Goal: Transaction & Acquisition: Obtain resource

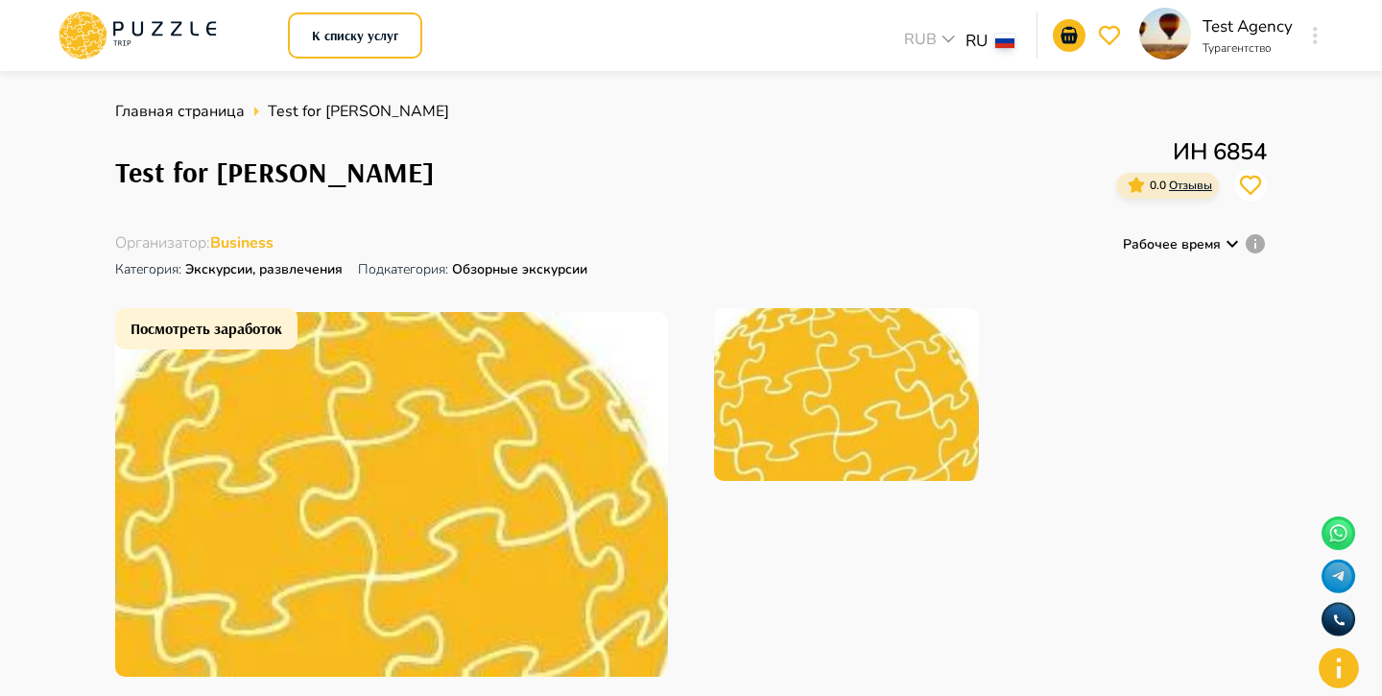
click at [177, 35] on icon at bounding box center [176, 29] width 11 height 14
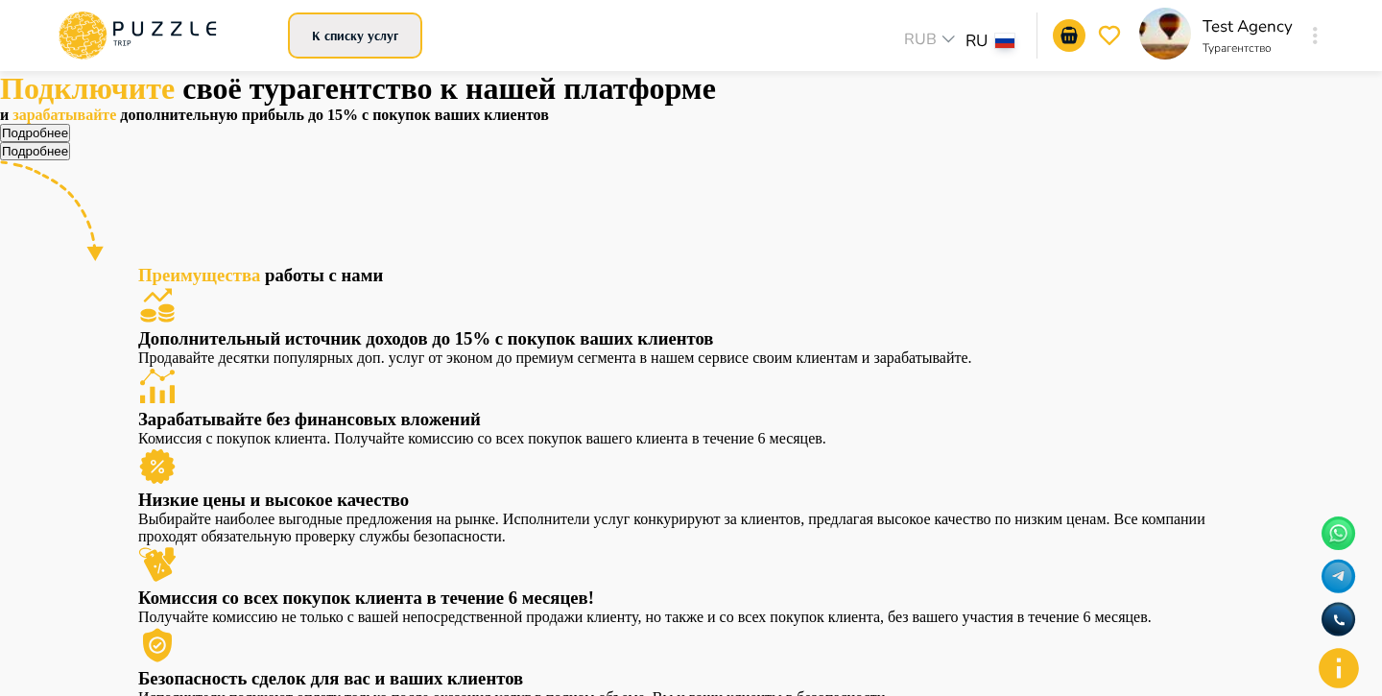
click at [376, 44] on button "К списку услуг" at bounding box center [355, 35] width 134 height 46
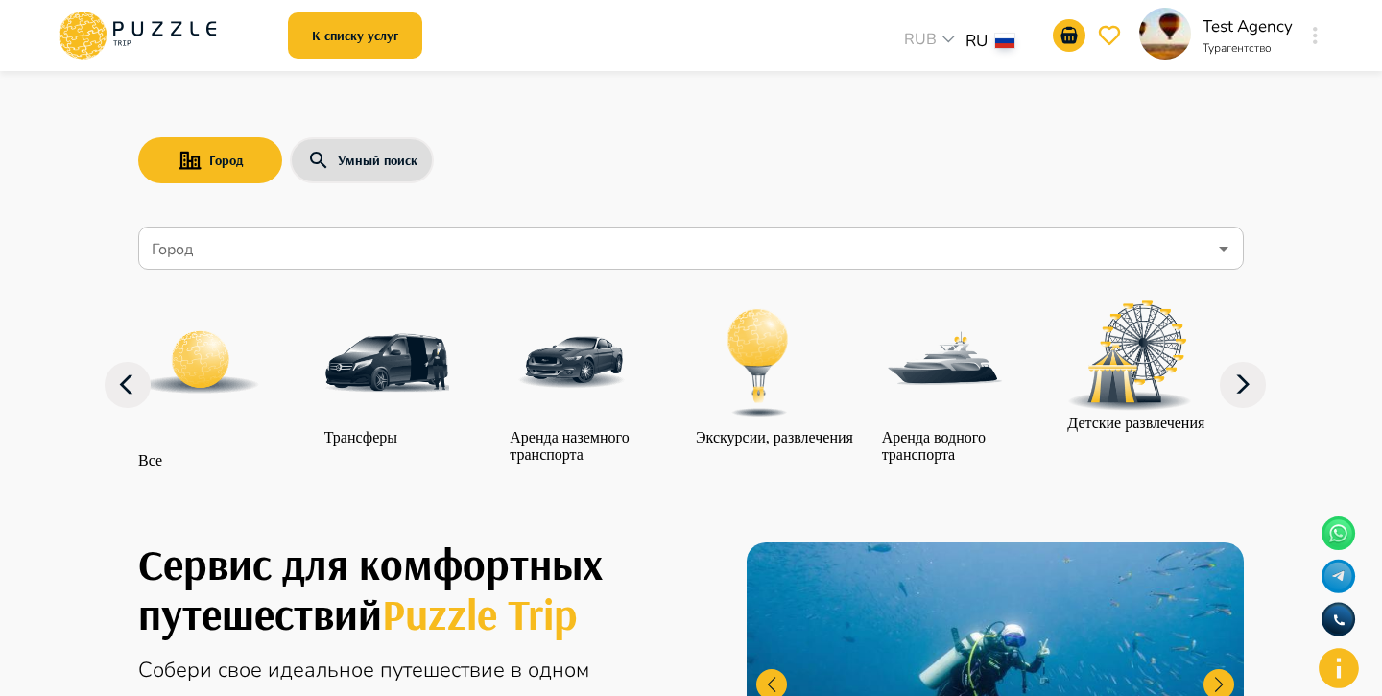
drag, startPoint x: 391, startPoint y: 166, endPoint x: 370, endPoint y: 184, distance: 27.2
click at [391, 167] on button "Умный поиск" at bounding box center [362, 160] width 144 height 46
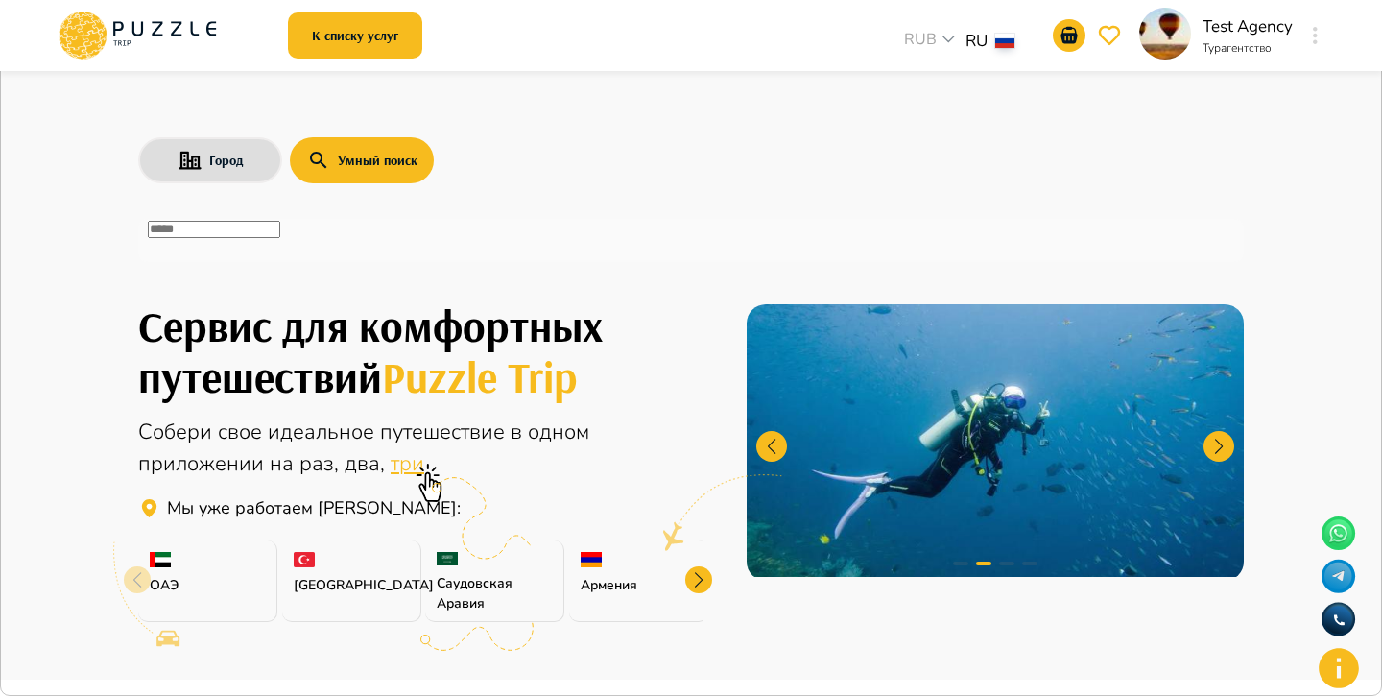
click at [297, 255] on div "​" at bounding box center [691, 240] width 1106 height 43
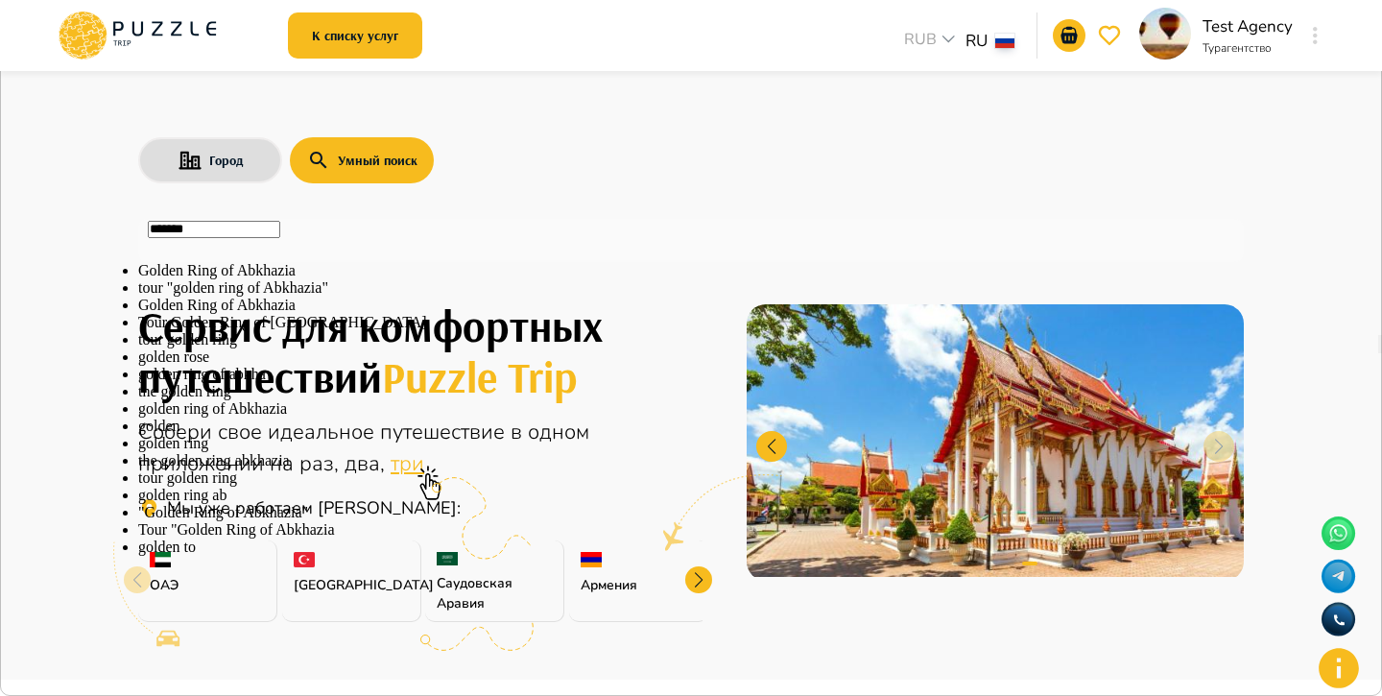
click at [333, 279] on li "Golden Ring of Abkhazia" at bounding box center [691, 270] width 1106 height 17
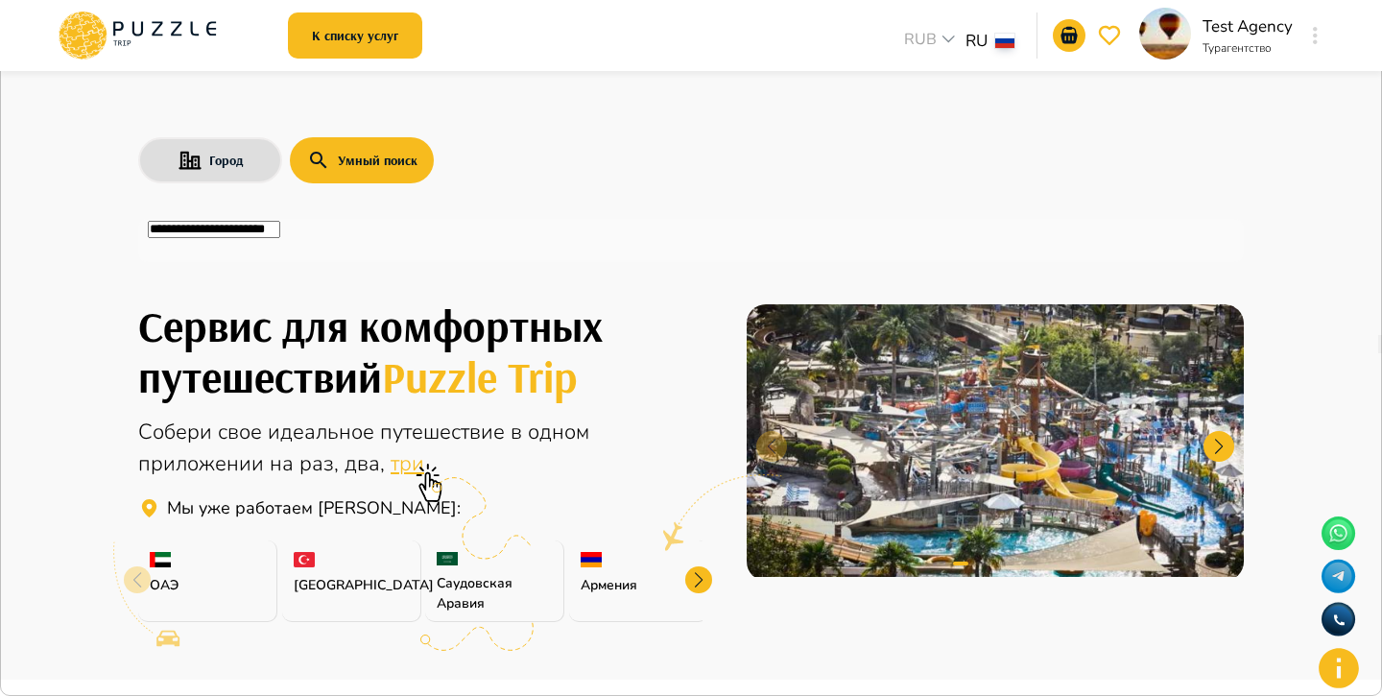
type input "**********"
click at [1371, 23] on button "button" at bounding box center [1373, 14] width 4 height 18
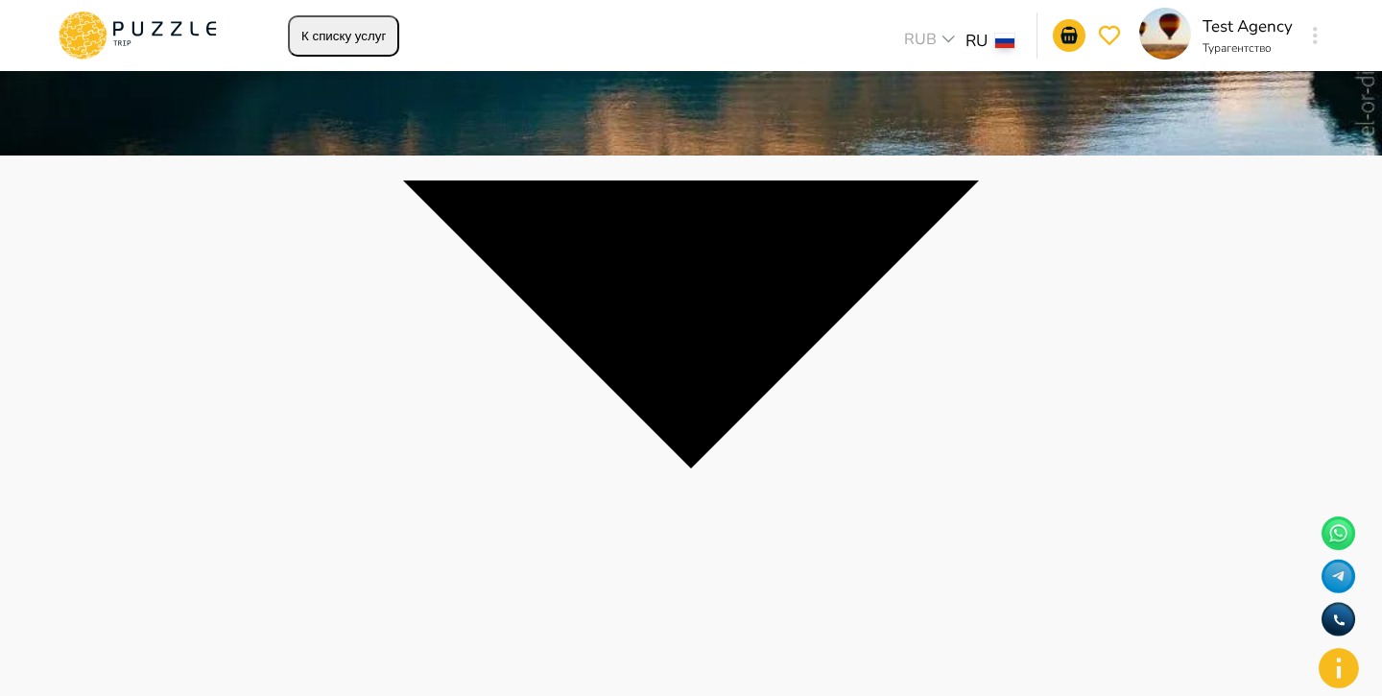
scroll to position [585, 0]
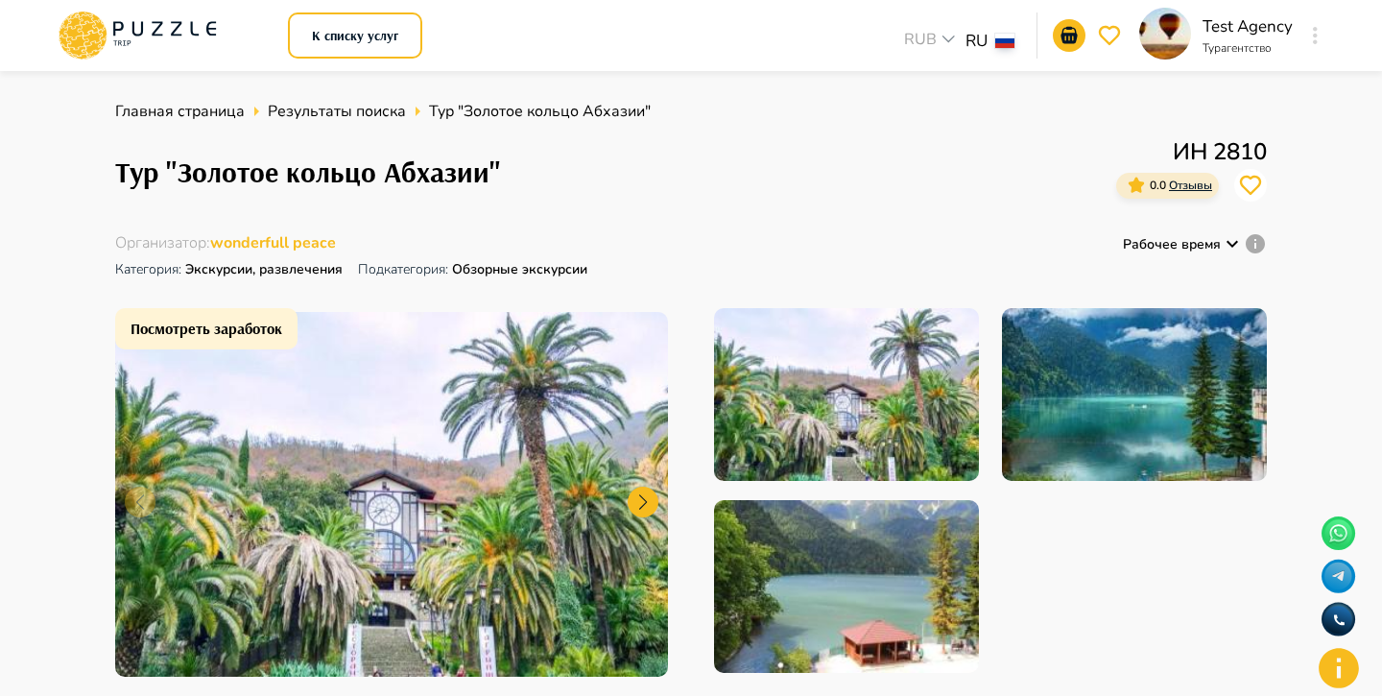
click at [142, 28] on icon at bounding box center [137, 29] width 11 height 14
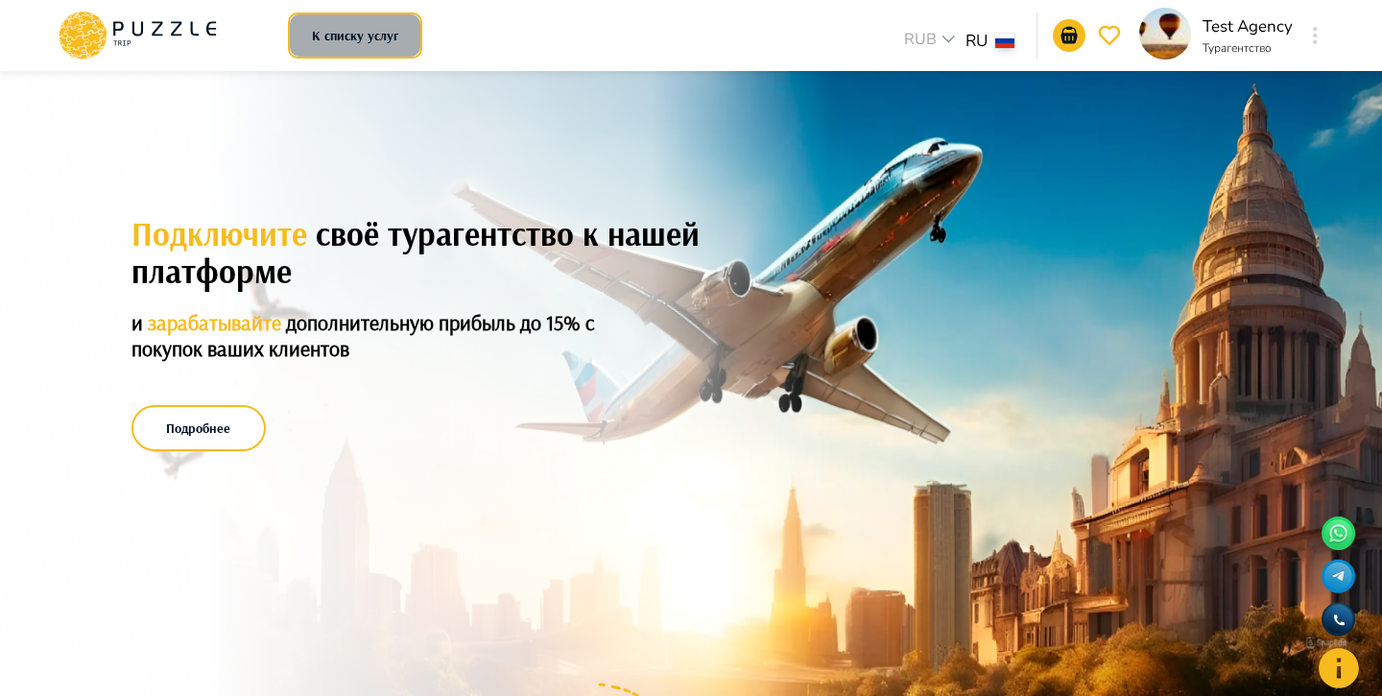
click at [372, 38] on button "К списку услуг" at bounding box center [355, 35] width 134 height 46
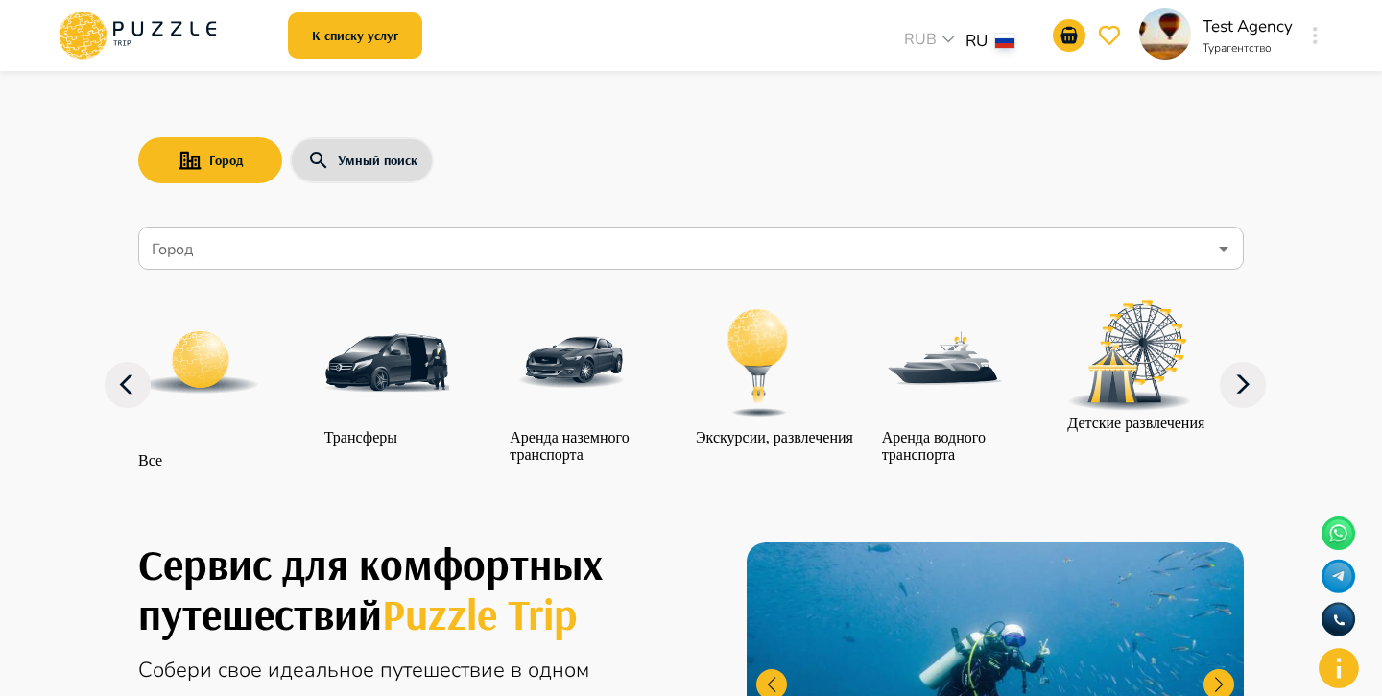
click at [379, 243] on input "Город" at bounding box center [677, 248] width 1059 height 36
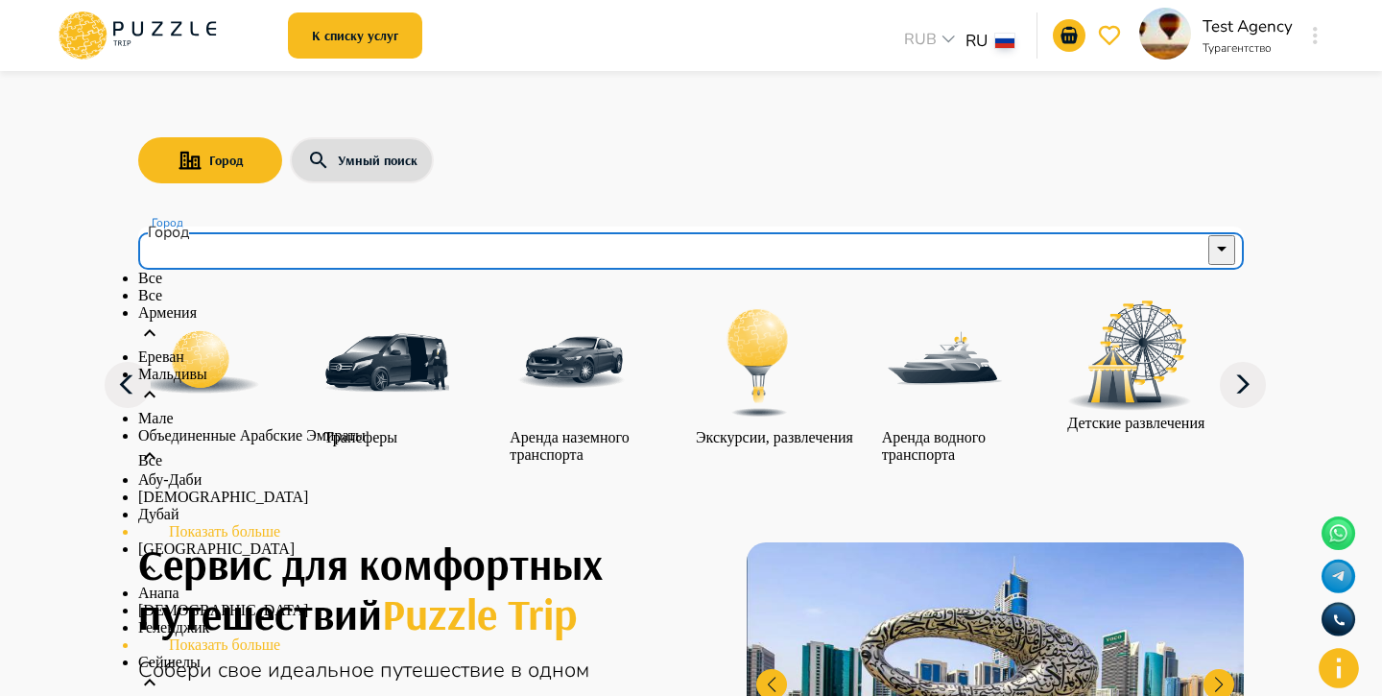
click at [304, 304] on li "Все" at bounding box center [691, 295] width 1106 height 17
type input "***"
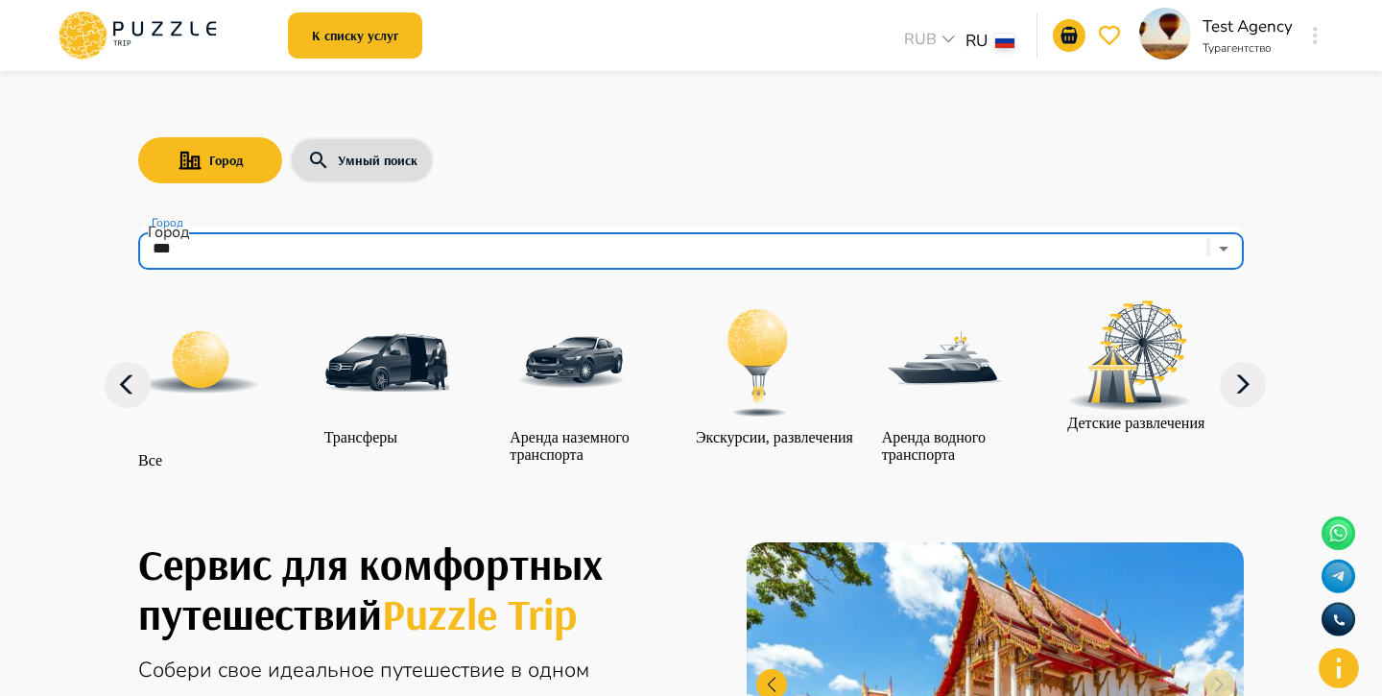
click at [233, 367] on img "category-all" at bounding box center [200, 362] width 124 height 124
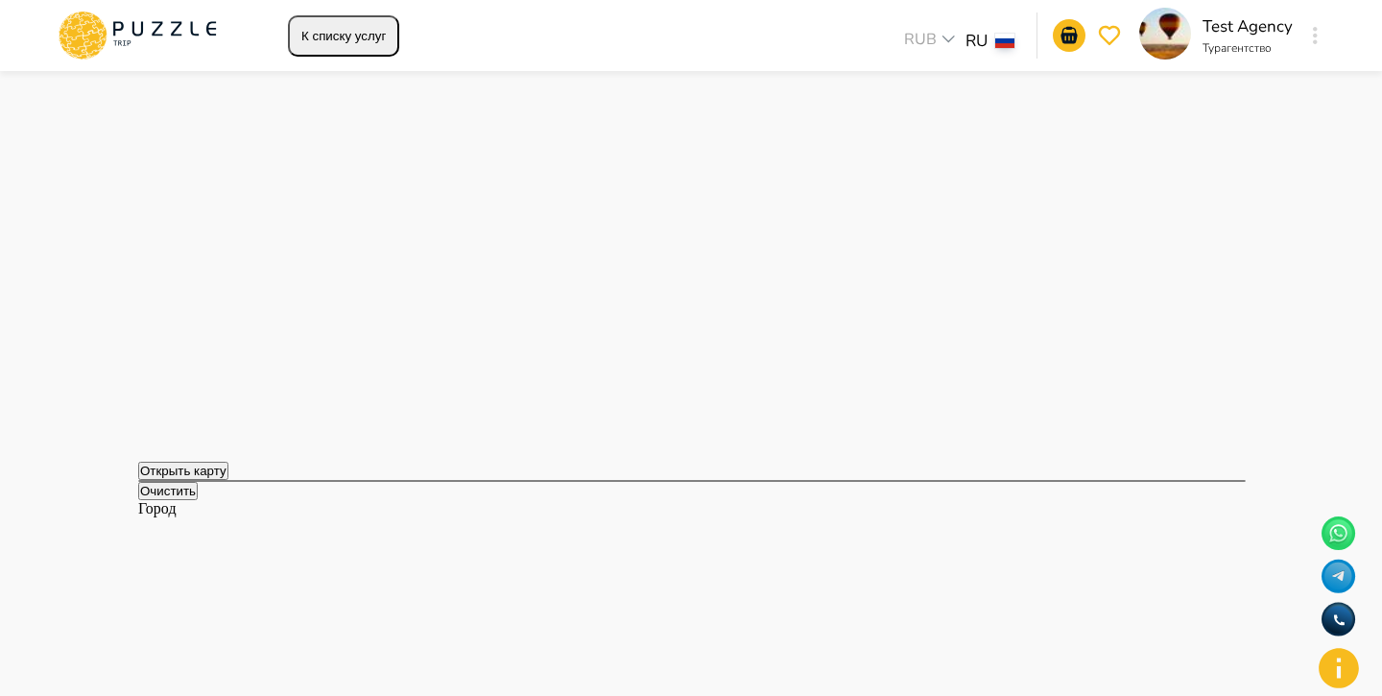
scroll to position [1013, 0]
